Goal: Task Accomplishment & Management: Manage account settings

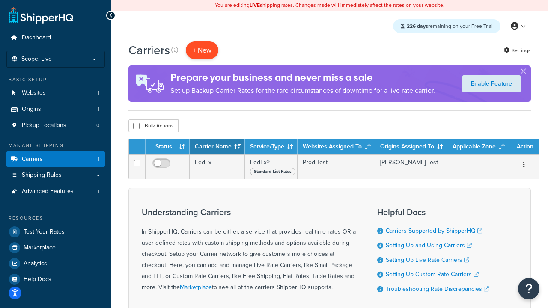
click at [202, 51] on button "+ New" at bounding box center [202, 51] width 33 height 18
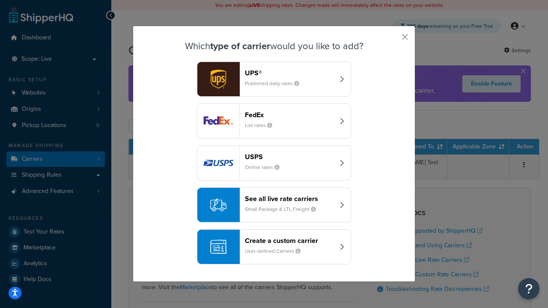
click at [274, 122] on div "FedEx List rates" at bounding box center [290, 121] width 90 height 21
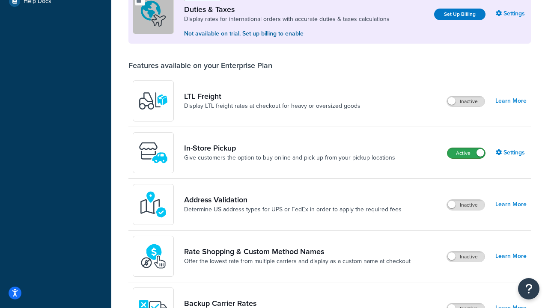
click at [466, 154] on label "Active" at bounding box center [467, 153] width 38 height 10
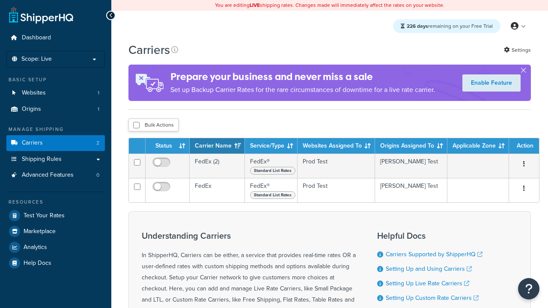
click at [136, 126] on input "checkbox" at bounding box center [136, 125] width 6 height 6
checkbox input "true"
click at [0, 0] on button "Delete" at bounding box center [0, 0] width 0 height 0
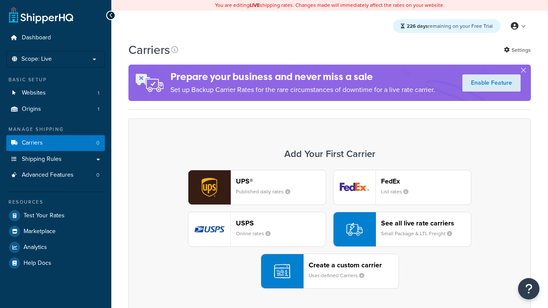
click at [330, 230] on div "UPS® Published daily rates FedEx List rates USPS Online rates See all live rate…" at bounding box center [330, 229] width 385 height 119
click at [426, 182] on header "FedEx" at bounding box center [426, 181] width 90 height 8
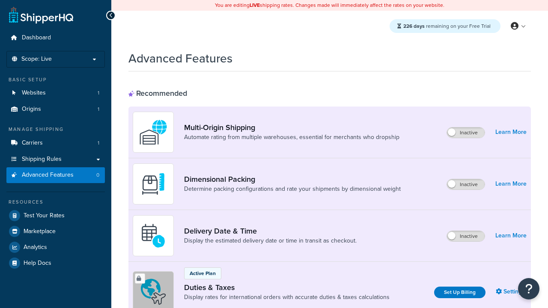
scroll to position [278, 0]
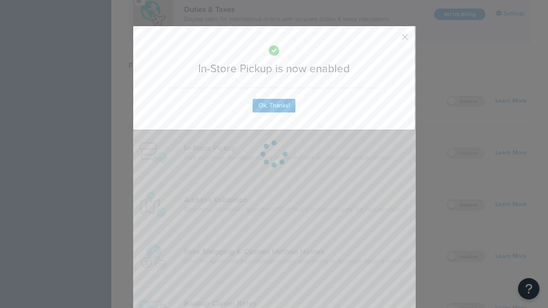
scroll to position [0, 0]
click at [392, 40] on button "button" at bounding box center [393, 40] width 2 height 2
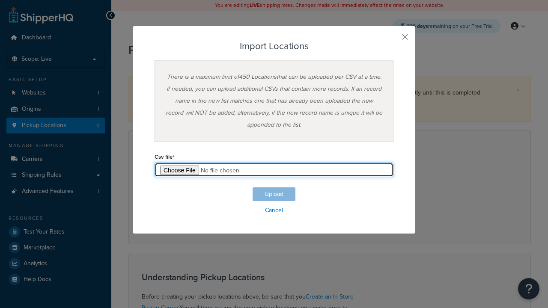
click at [274, 170] on input "file" at bounding box center [274, 170] width 239 height 15
